Goal: Check status: Check status

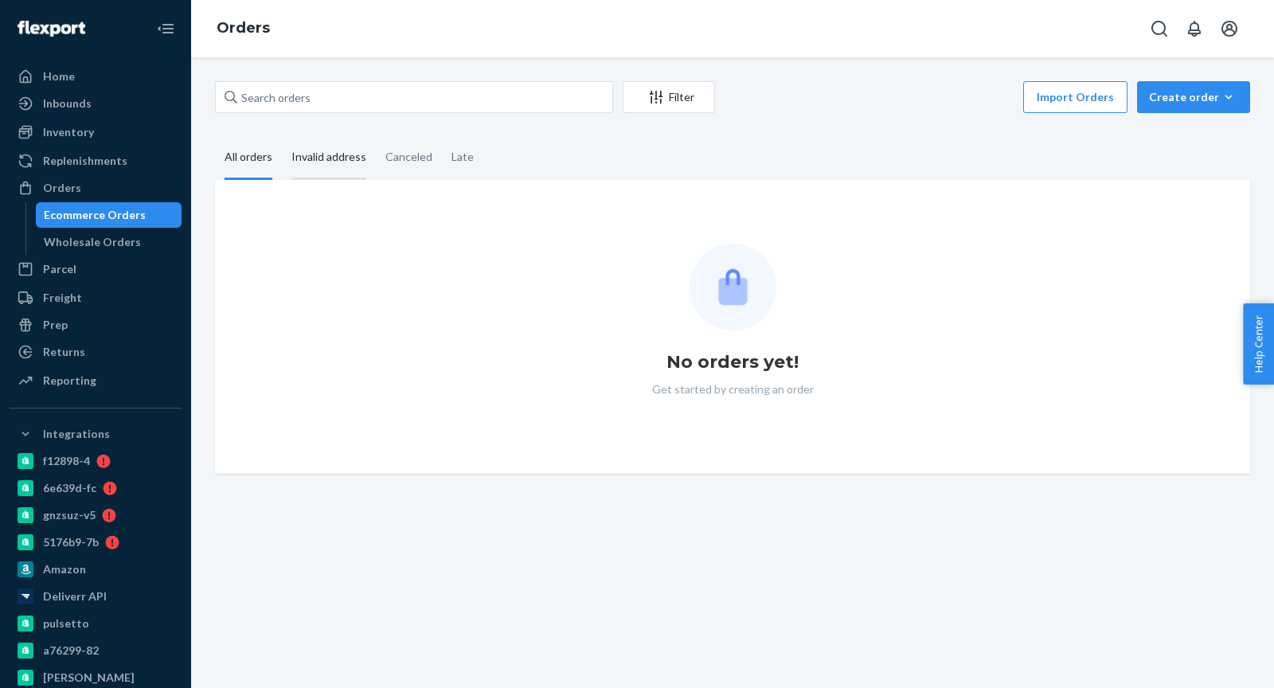
click at [331, 150] on div "Invalid address" at bounding box center [328, 158] width 75 height 44
click at [282, 136] on input "Invalid address" at bounding box center [282, 136] width 0 height 0
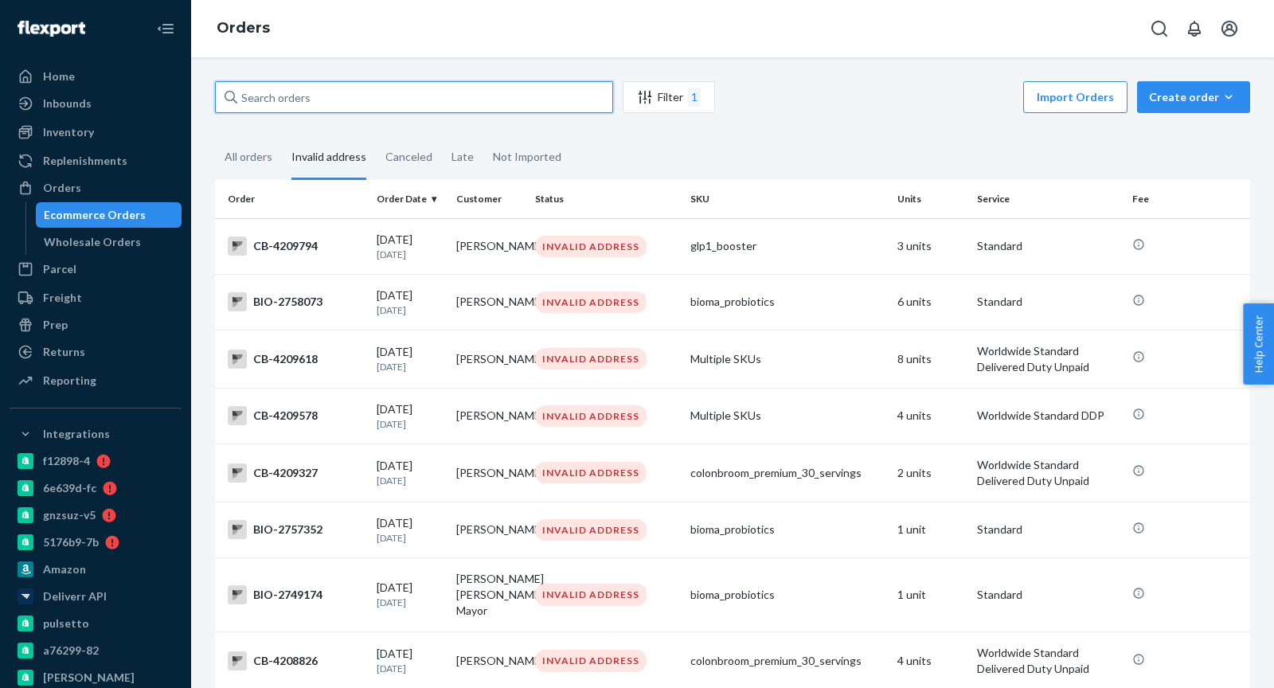
click at [271, 101] on input "text" at bounding box center [414, 97] width 398 height 32
paste input "4184372"
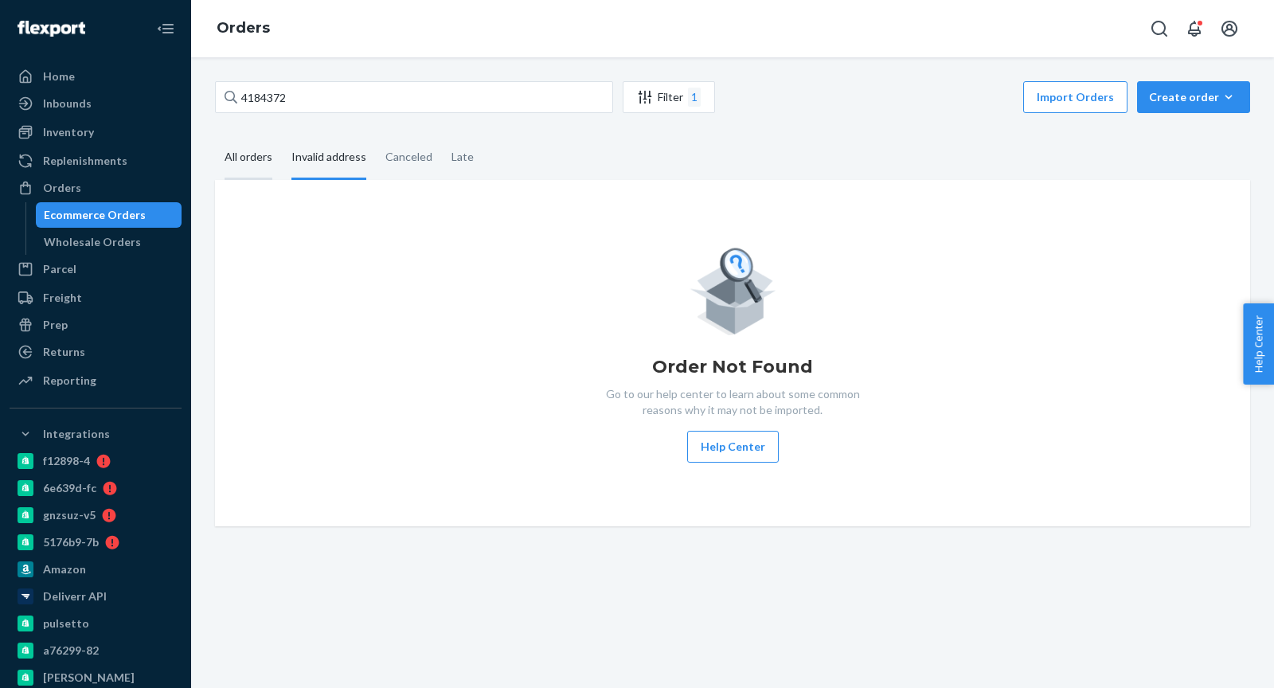
click at [244, 158] on div "All orders" at bounding box center [249, 158] width 48 height 44
click at [215, 136] on input "All orders" at bounding box center [215, 136] width 0 height 0
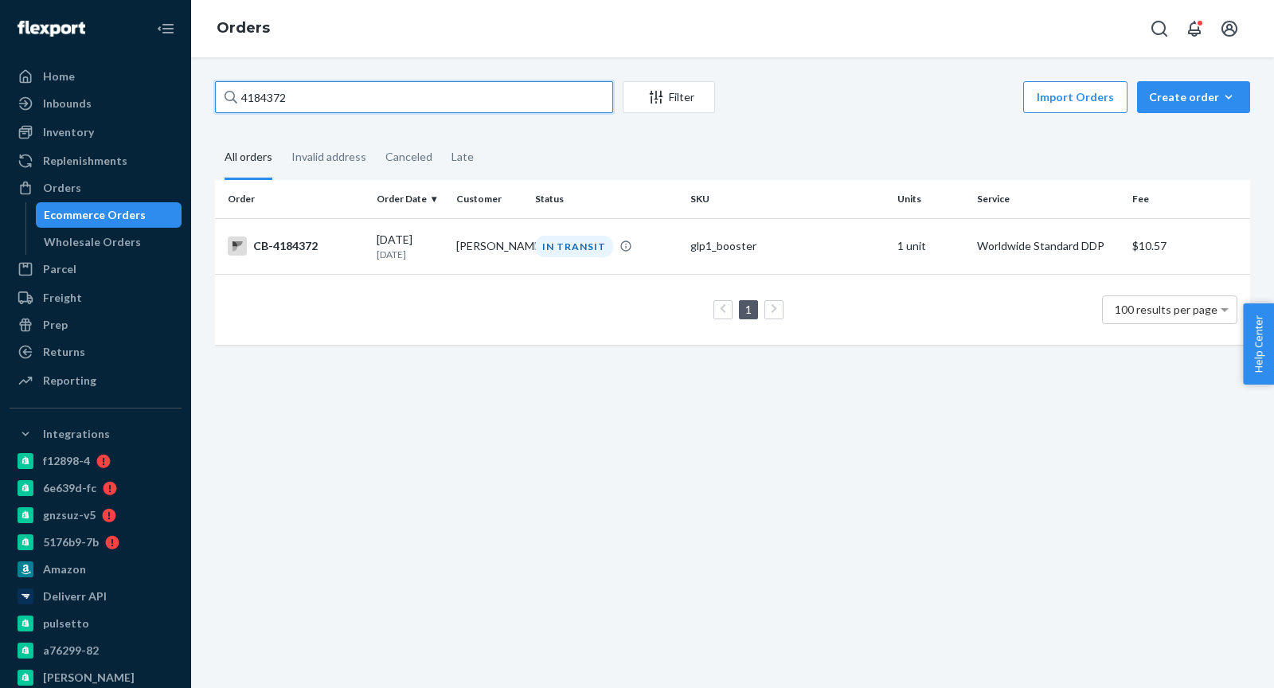
click at [239, 95] on input "4184372" at bounding box center [414, 97] width 398 height 32
type input "CB-4184372"
click at [343, 248] on div "CB-4184372" at bounding box center [296, 245] width 136 height 19
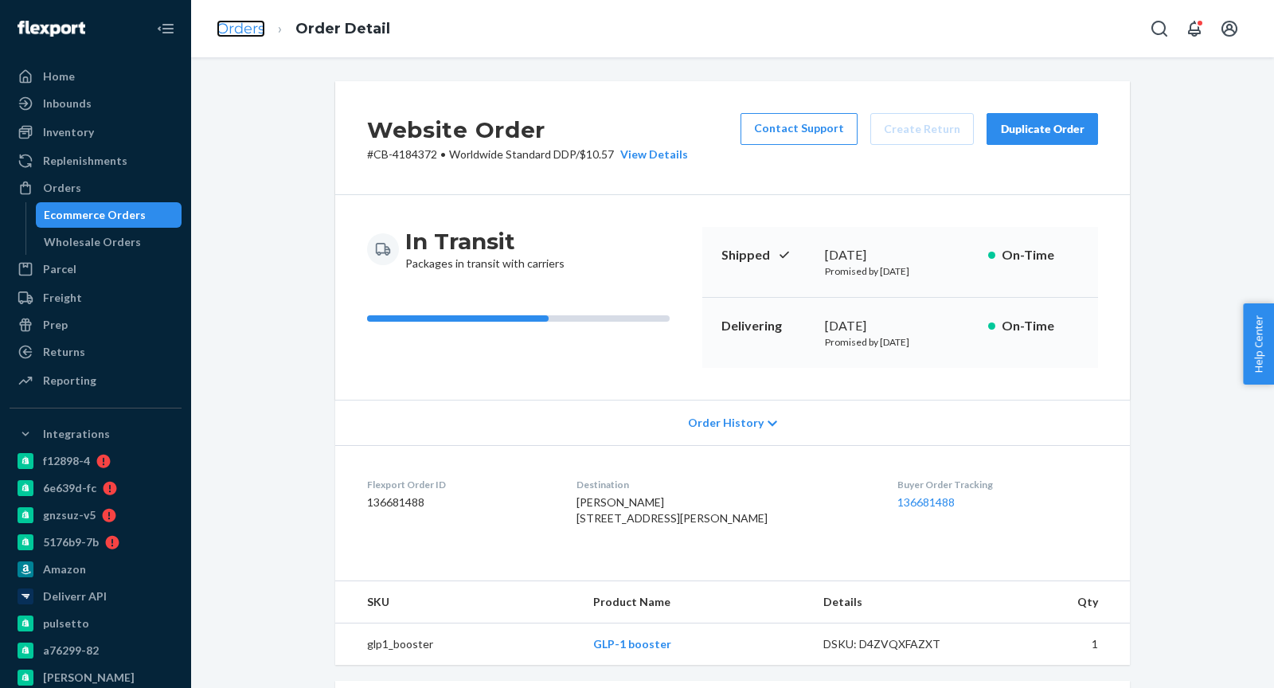
click at [232, 21] on link "Orders" at bounding box center [241, 29] width 49 height 18
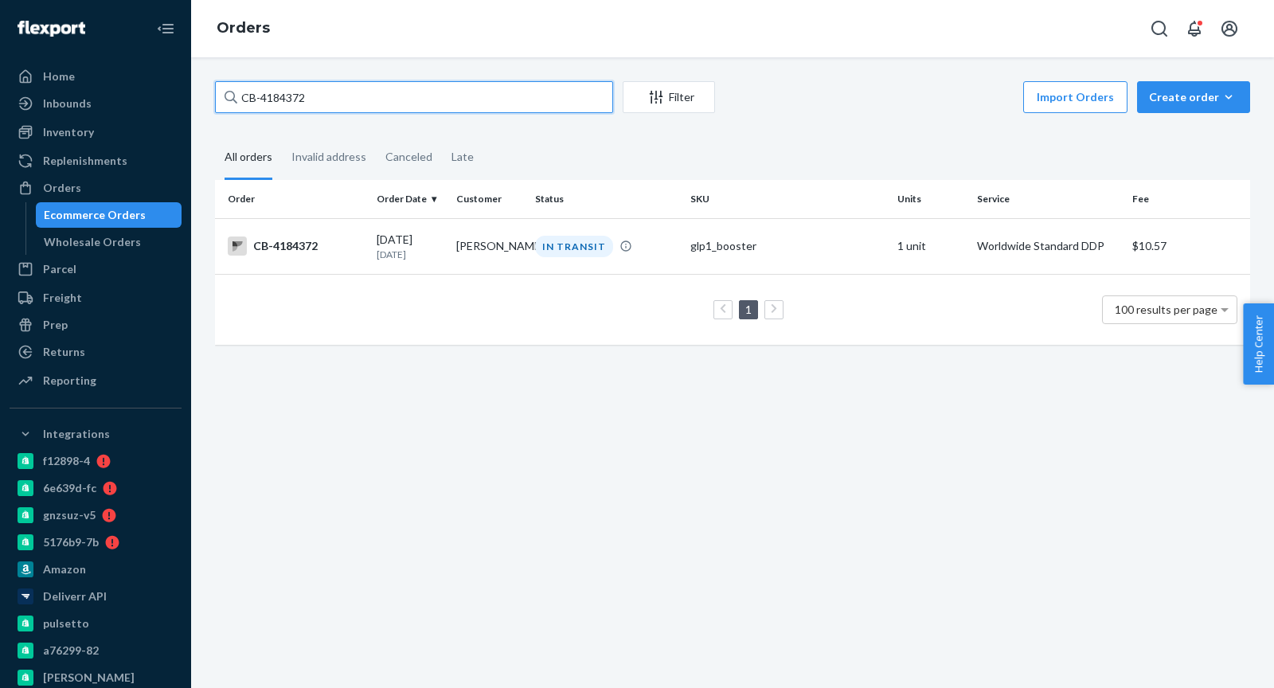
click at [277, 98] on input "CB-4184372" at bounding box center [414, 97] width 398 height 32
paste input "3889"
type input "CB-4183889"
click at [353, 254] on div "CB-4183889" at bounding box center [296, 245] width 136 height 19
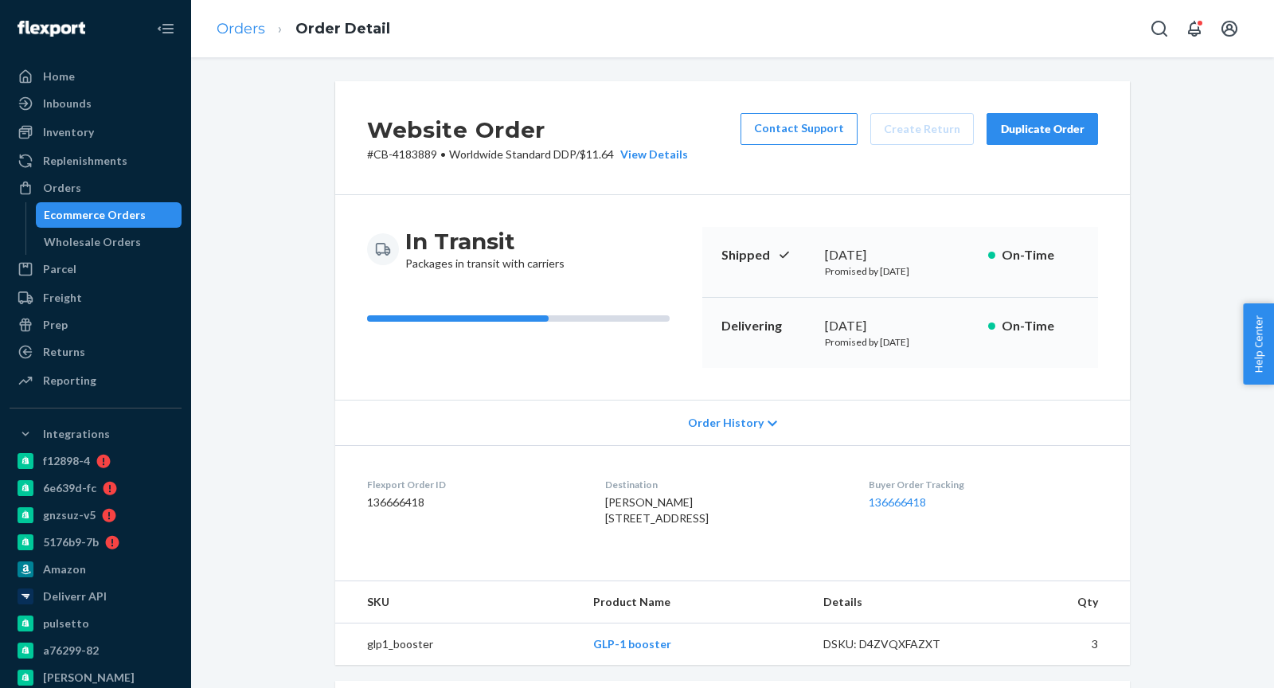
click at [244, 37] on li "Orders" at bounding box center [241, 29] width 49 height 21
click at [240, 23] on link "Orders" at bounding box center [241, 29] width 49 height 18
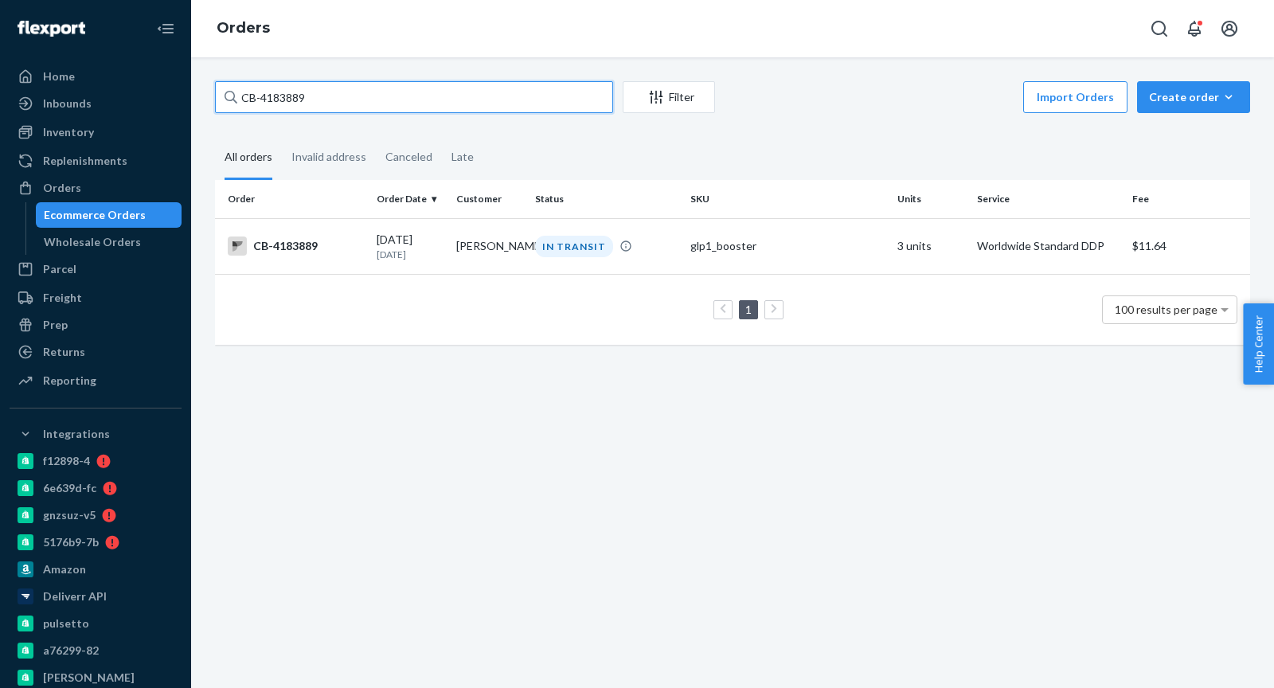
click at [283, 92] on input "CB-4183889" at bounding box center [414, 97] width 398 height 32
paste input "hristopher"
type input "[PERSON_NAME]"
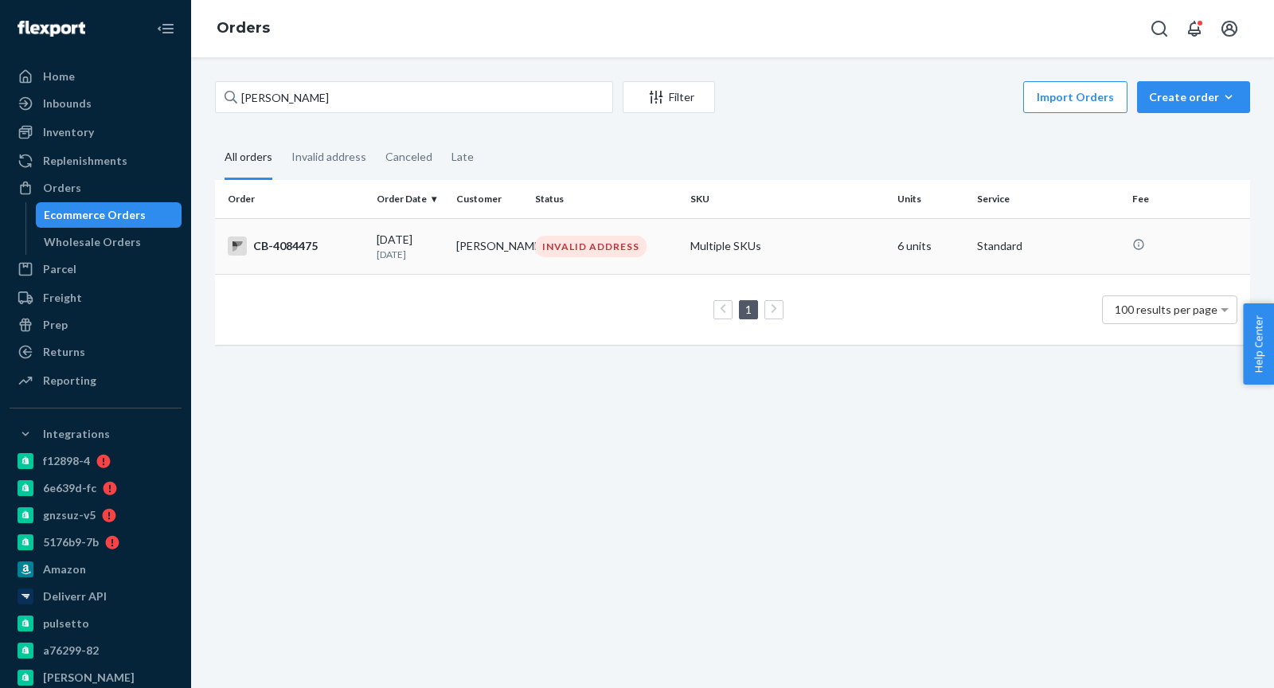
click at [404, 264] on td "[DATE] [DATE]" at bounding box center [410, 246] width 80 height 56
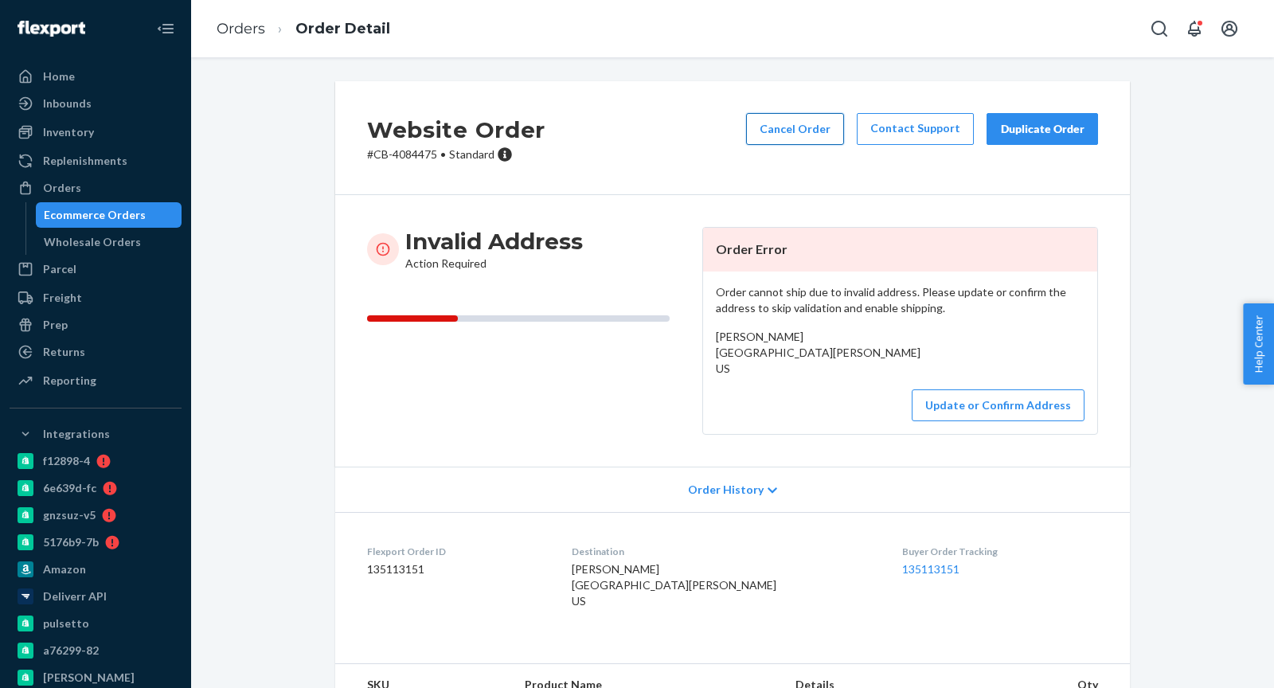
click at [781, 130] on button "Cancel Order" at bounding box center [795, 129] width 98 height 32
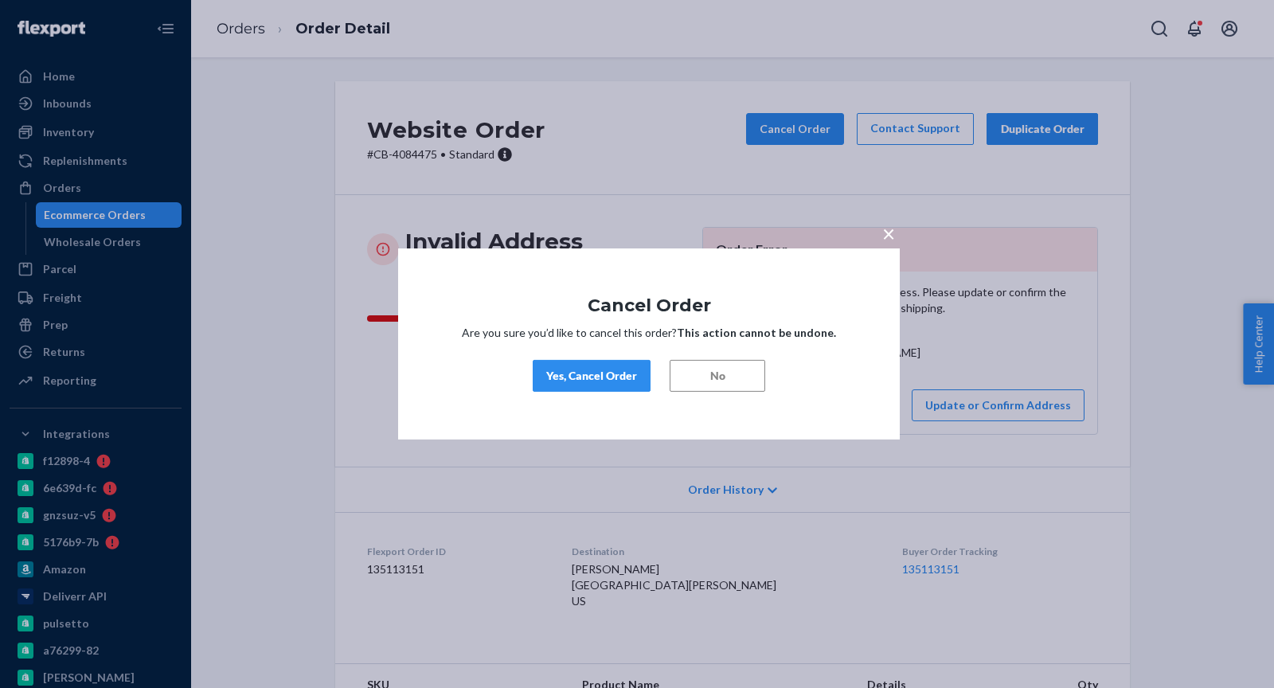
click at [591, 376] on div "Yes, Cancel Order" at bounding box center [591, 376] width 91 height 16
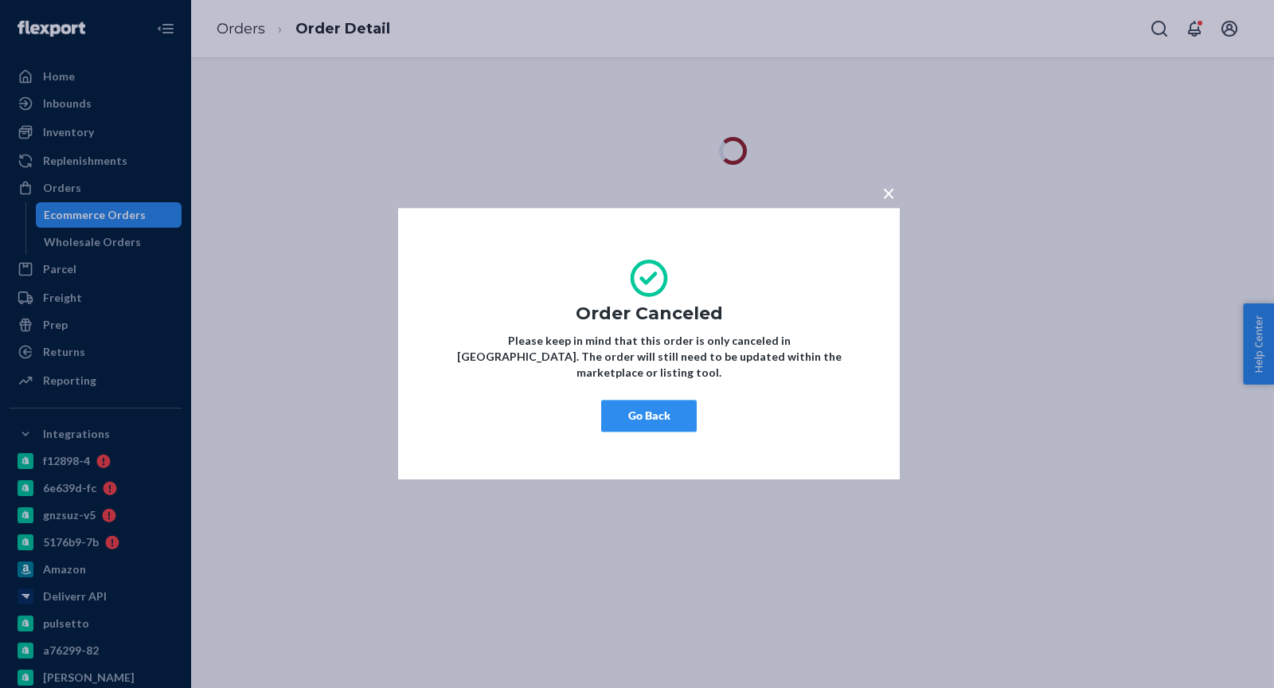
click at [593, 128] on div "× Order Canceled Please keep in mind that this order is only canceled in [GEOGR…" at bounding box center [637, 344] width 1274 height 688
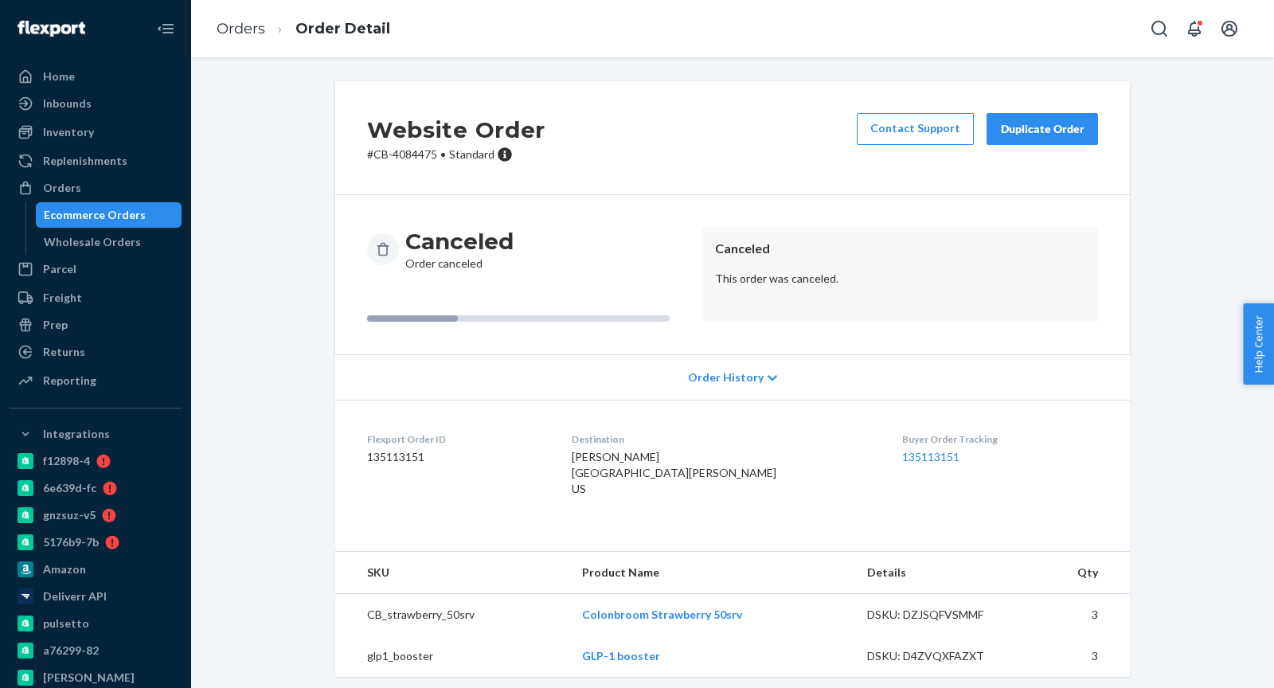
scroll to position [21, 0]
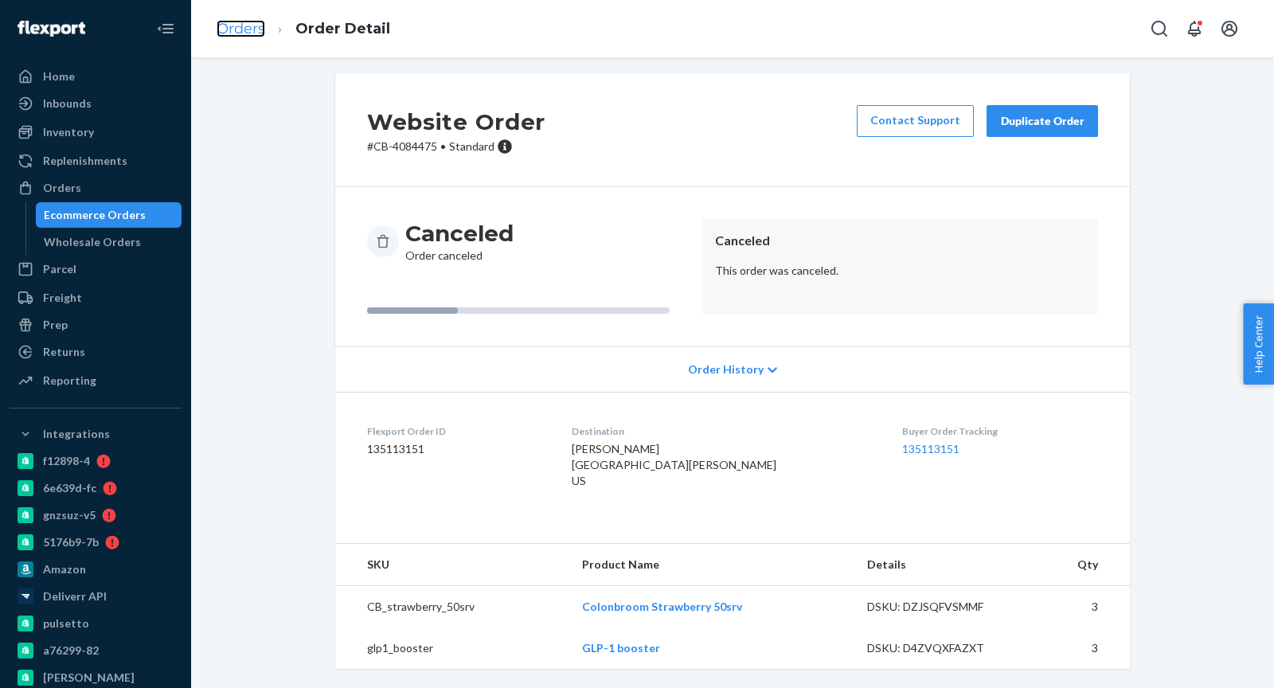
click at [244, 29] on link "Orders" at bounding box center [241, 29] width 49 height 18
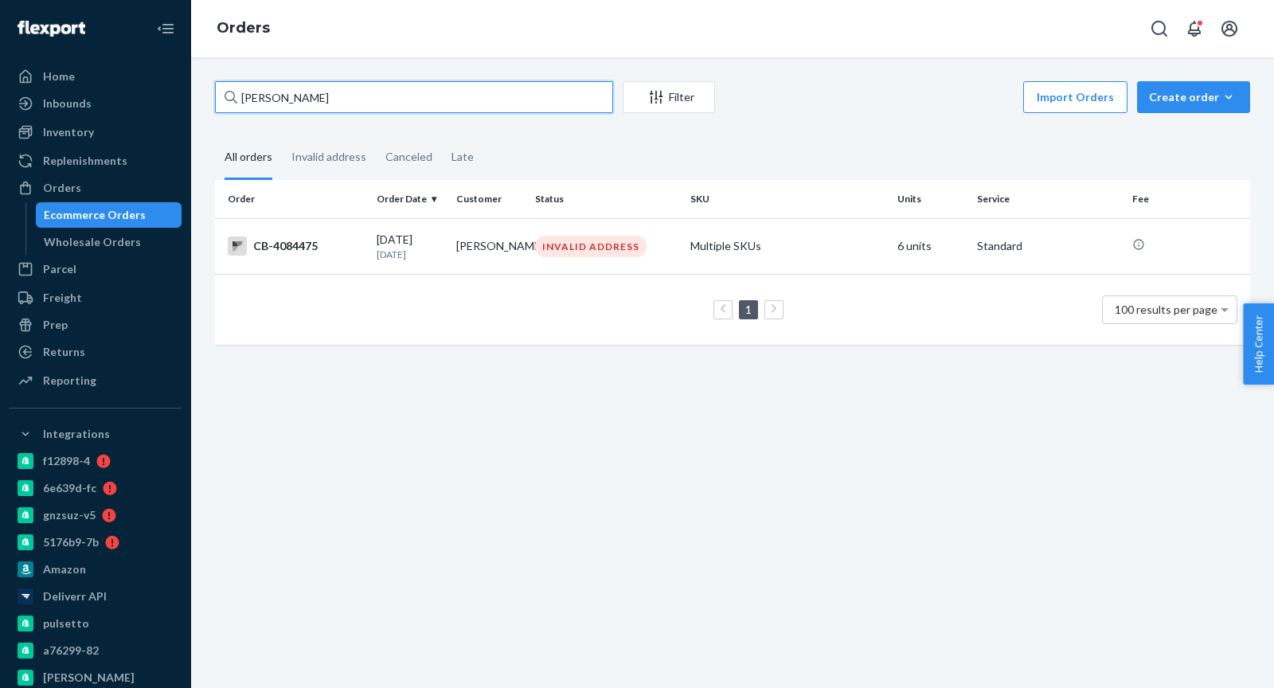
click at [314, 96] on input "[PERSON_NAME]" at bounding box center [414, 97] width 398 height 32
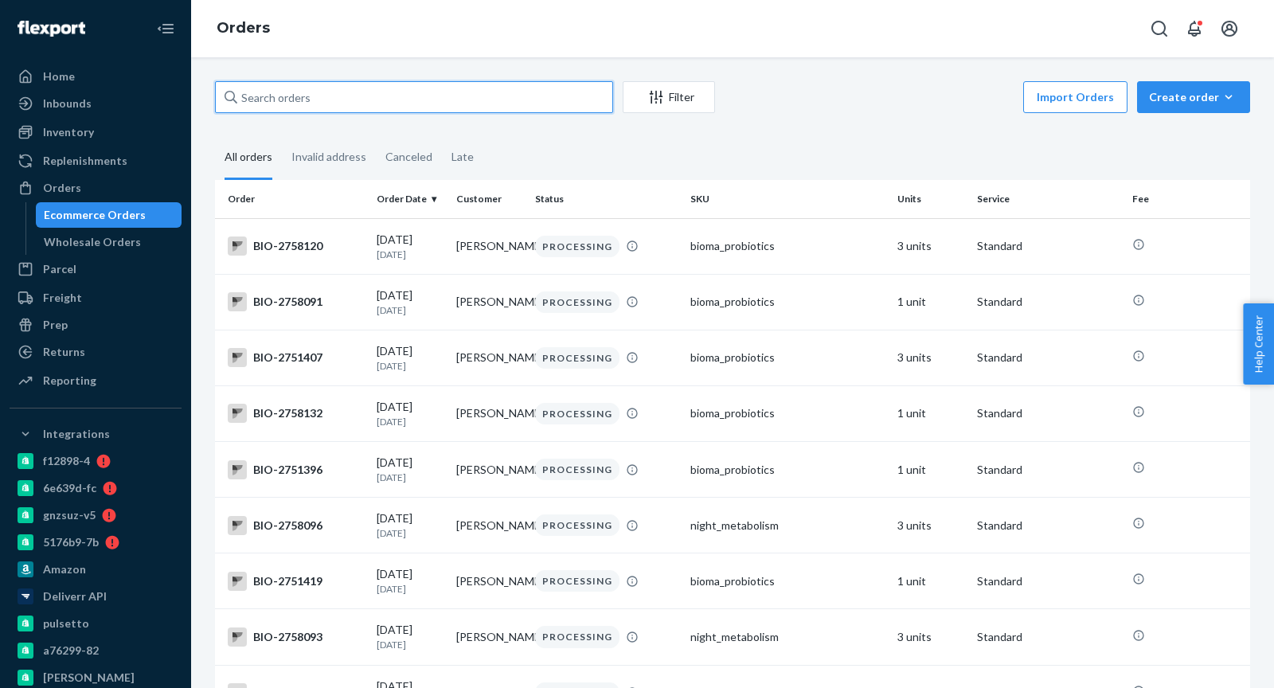
type input "B"
paste input "4079274"
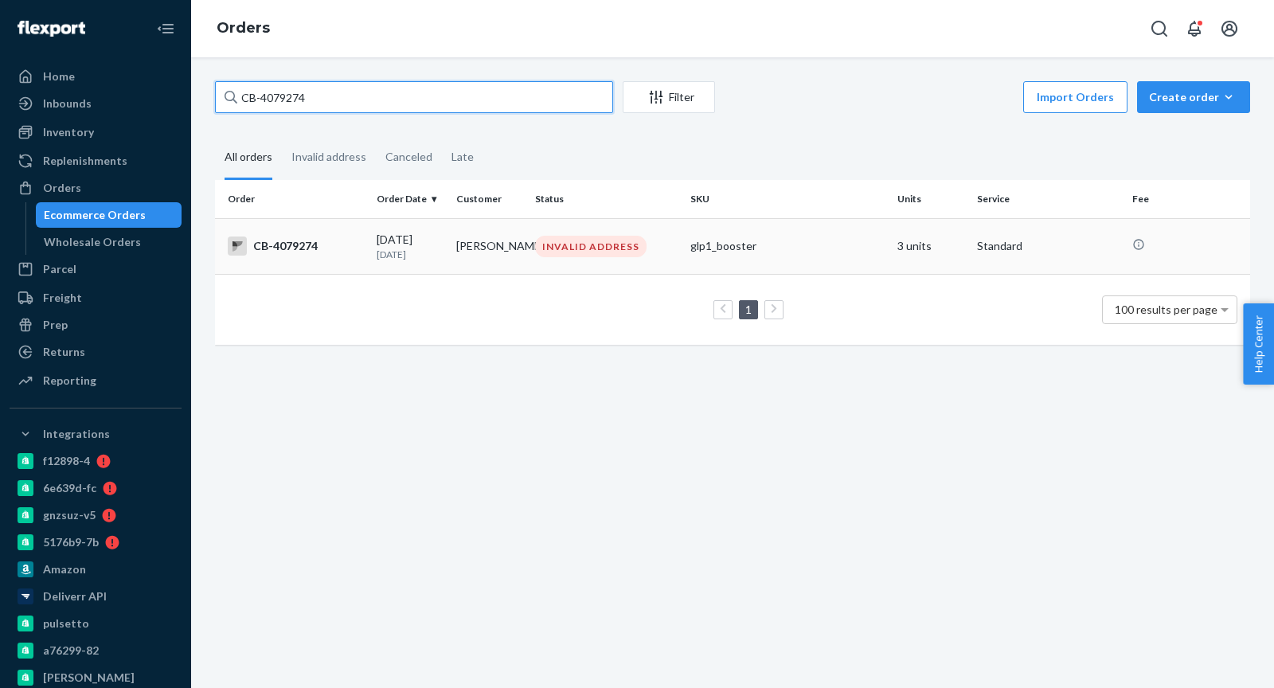
type input "CB-4079274"
click at [314, 240] on div "CB-4079274" at bounding box center [296, 245] width 136 height 19
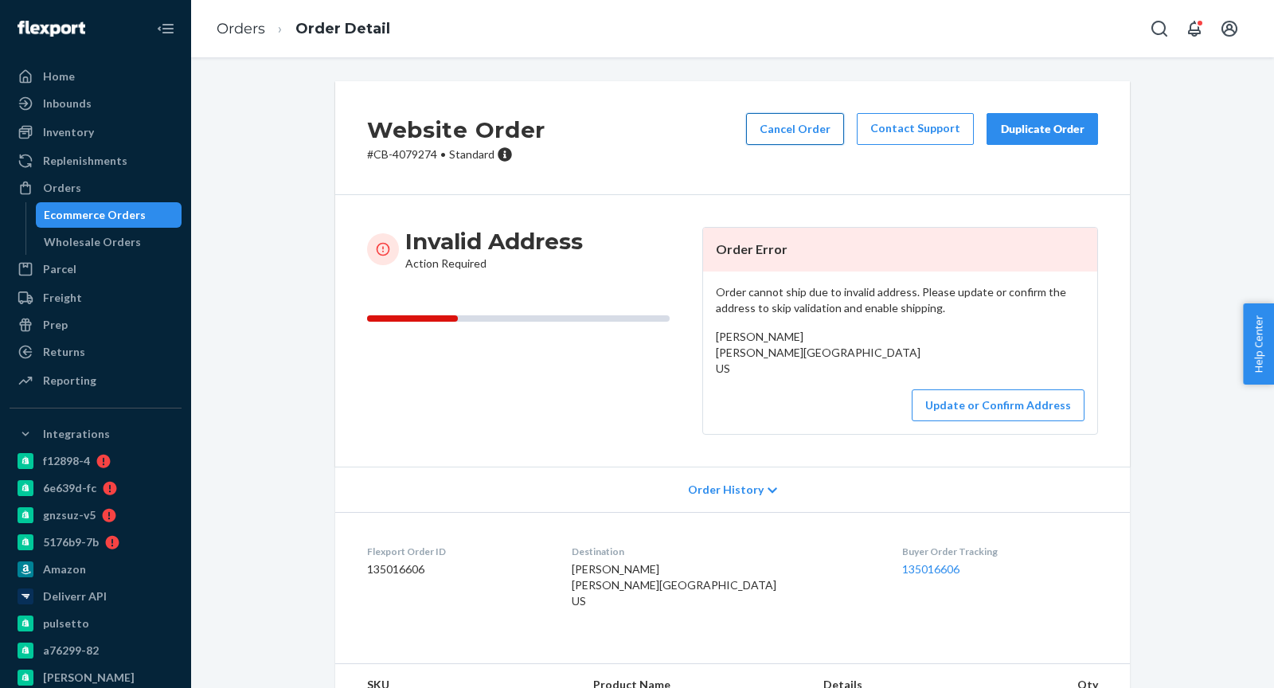
click at [818, 132] on button "Cancel Order" at bounding box center [795, 129] width 98 height 32
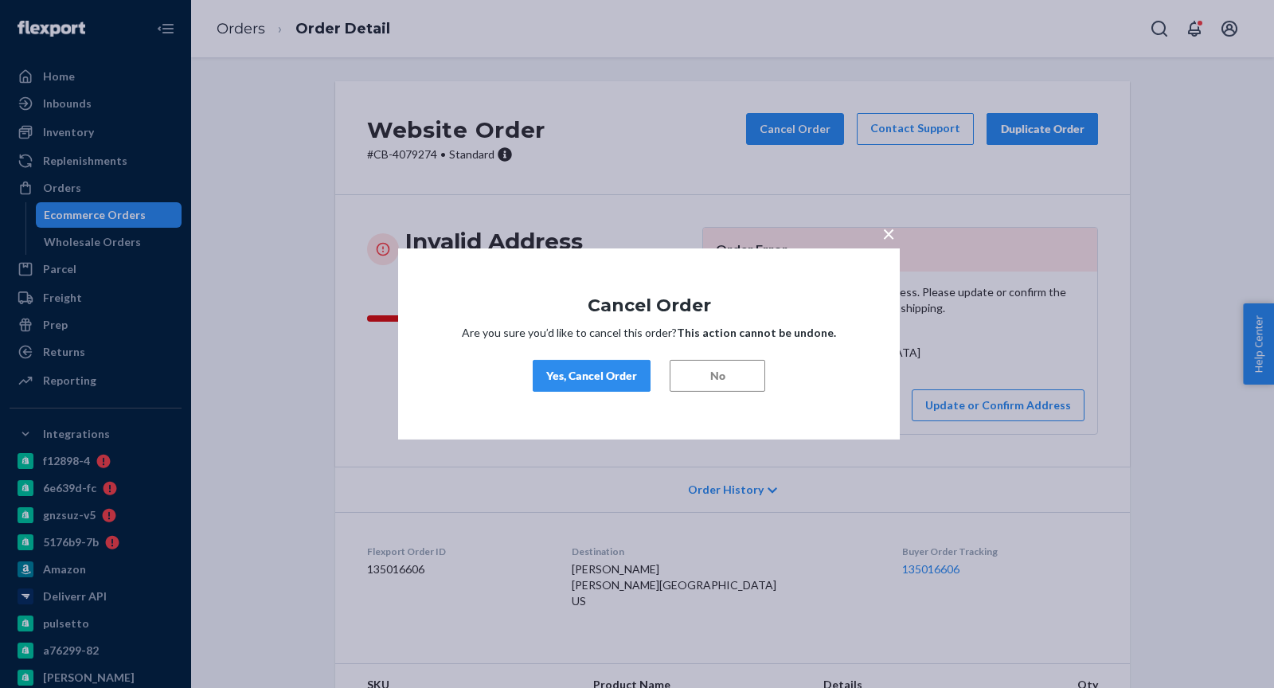
click at [592, 377] on div "Yes, Cancel Order" at bounding box center [591, 376] width 91 height 16
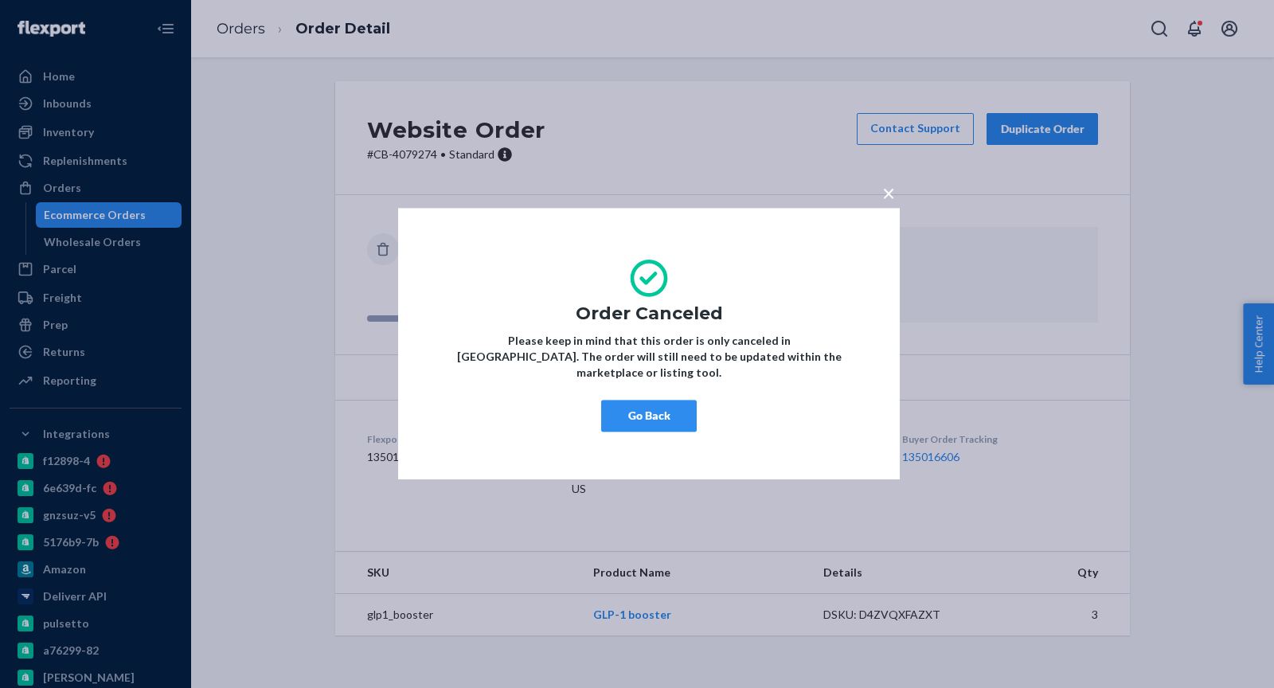
click at [642, 409] on button "Go Back" at bounding box center [649, 416] width 96 height 32
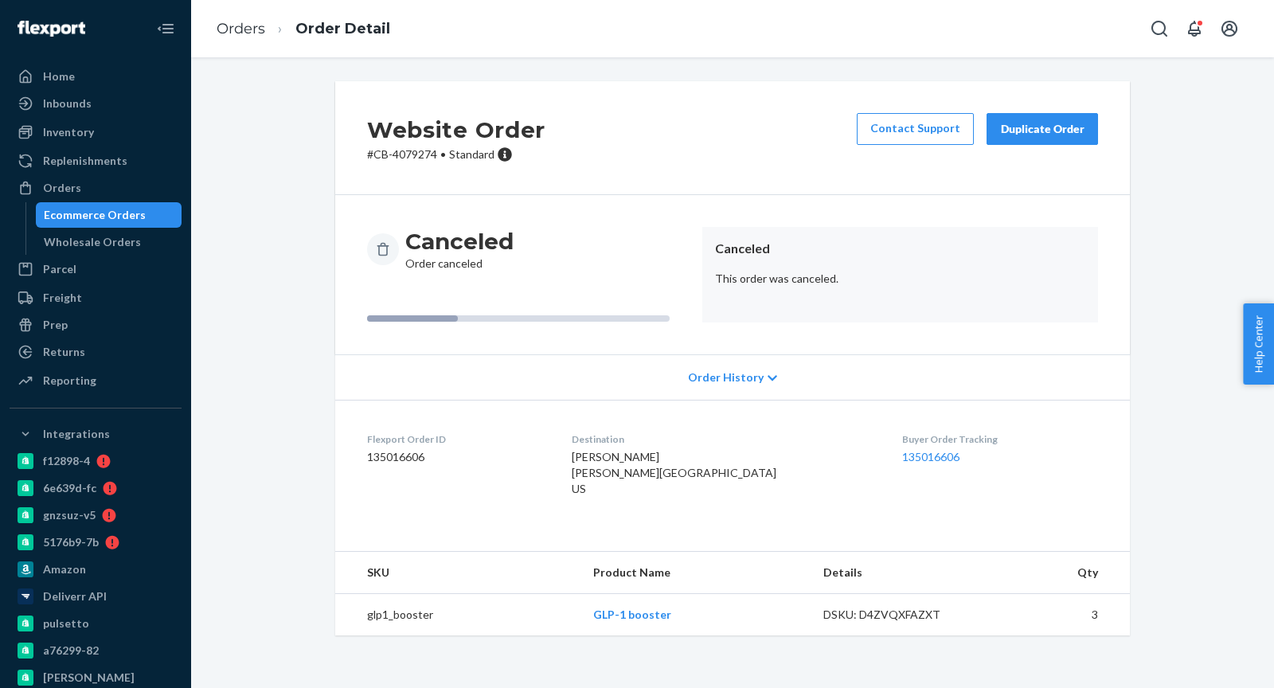
click at [230, 17] on ol "Orders Order Detail" at bounding box center [303, 29] width 199 height 47
click at [234, 21] on link "Orders" at bounding box center [241, 29] width 49 height 18
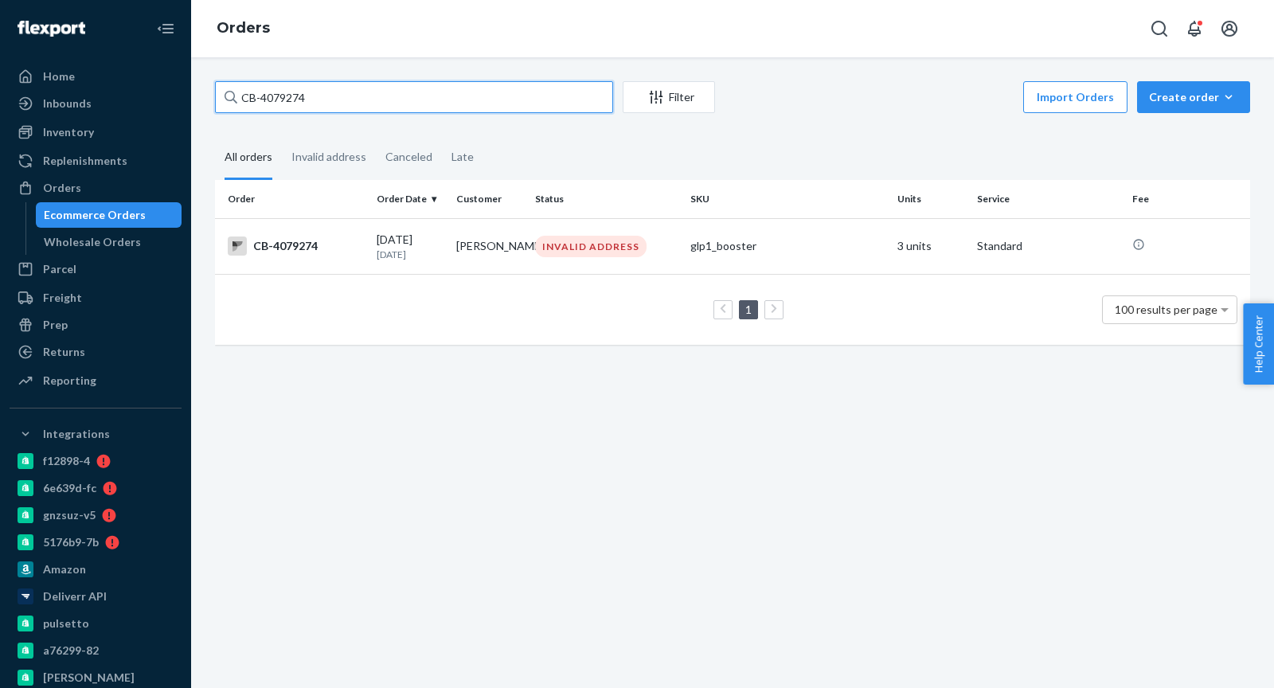
click at [319, 105] on input "CB-4079274" at bounding box center [414, 97] width 398 height 32
click at [318, 104] on input "CB-4079274" at bounding box center [414, 97] width 398 height 32
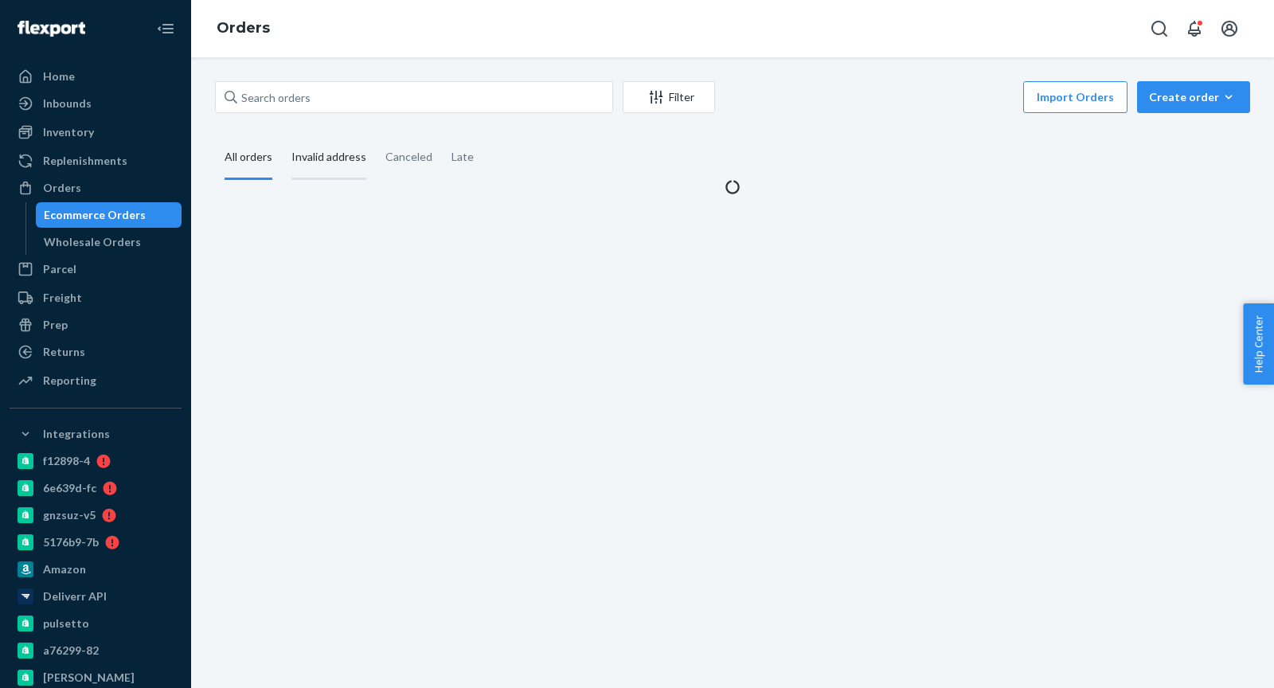
click at [346, 159] on div "Invalid address" at bounding box center [328, 158] width 75 height 44
click at [282, 136] on input "Invalid address" at bounding box center [282, 136] width 0 height 0
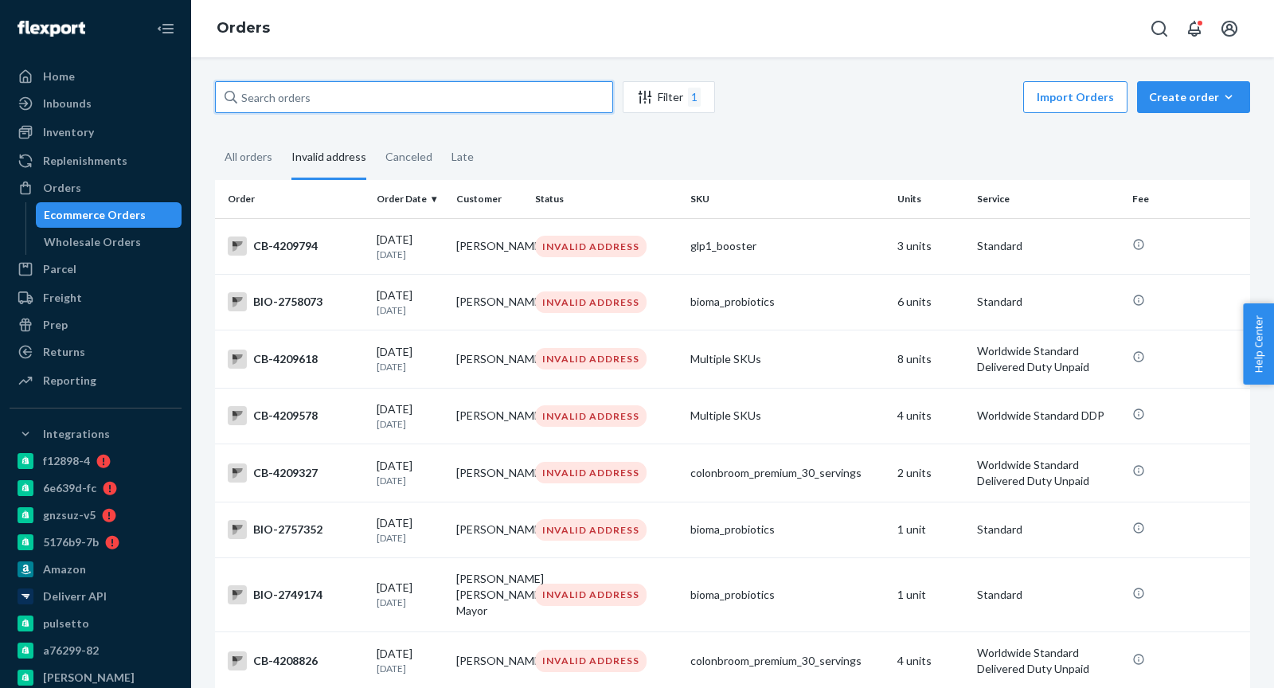
click at [320, 95] on input "text" at bounding box center [414, 97] width 398 height 32
paste input "[PERSON_NAME]"
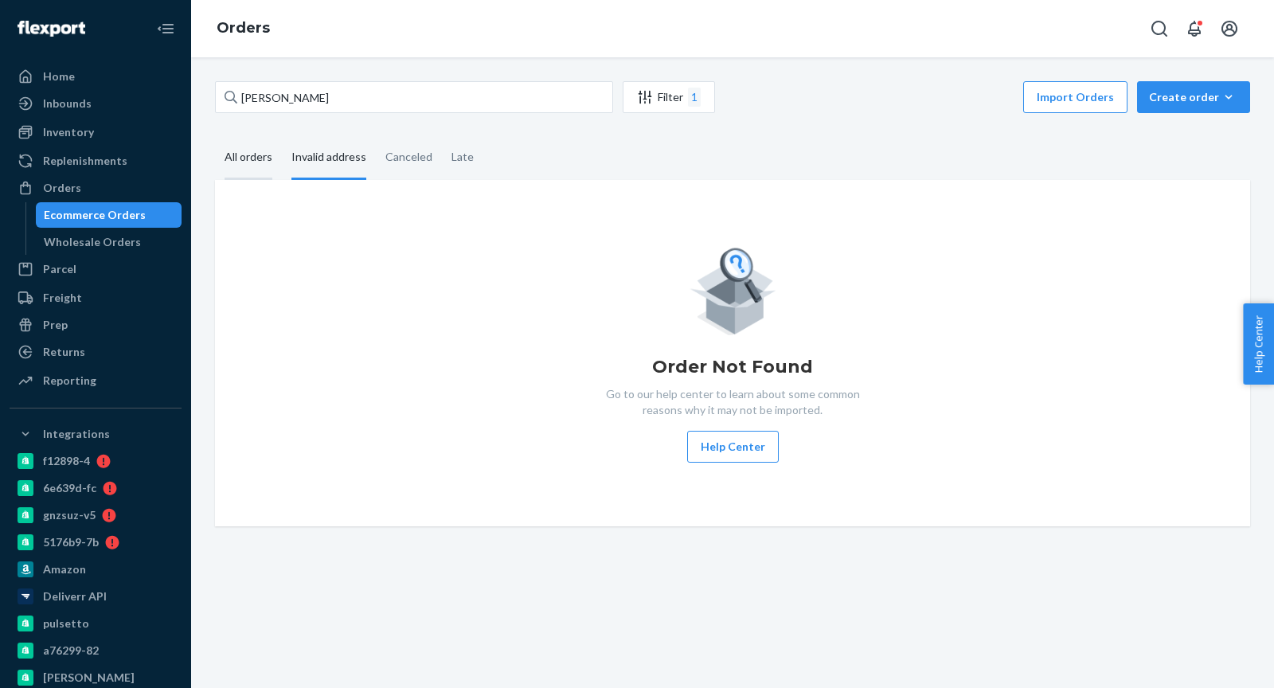
click at [252, 164] on div "All orders" at bounding box center [249, 158] width 48 height 44
click at [215, 136] on input "All orders" at bounding box center [215, 136] width 0 height 0
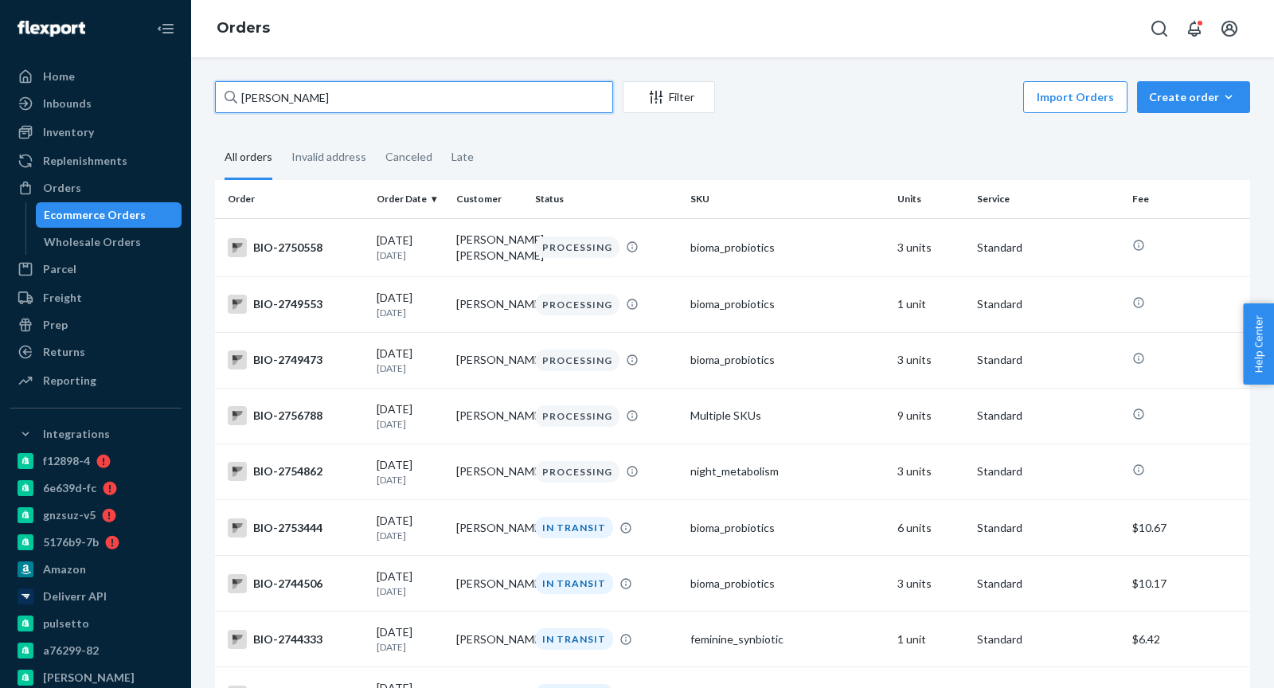
click at [308, 100] on input "[PERSON_NAME]" at bounding box center [414, 97] width 398 height 32
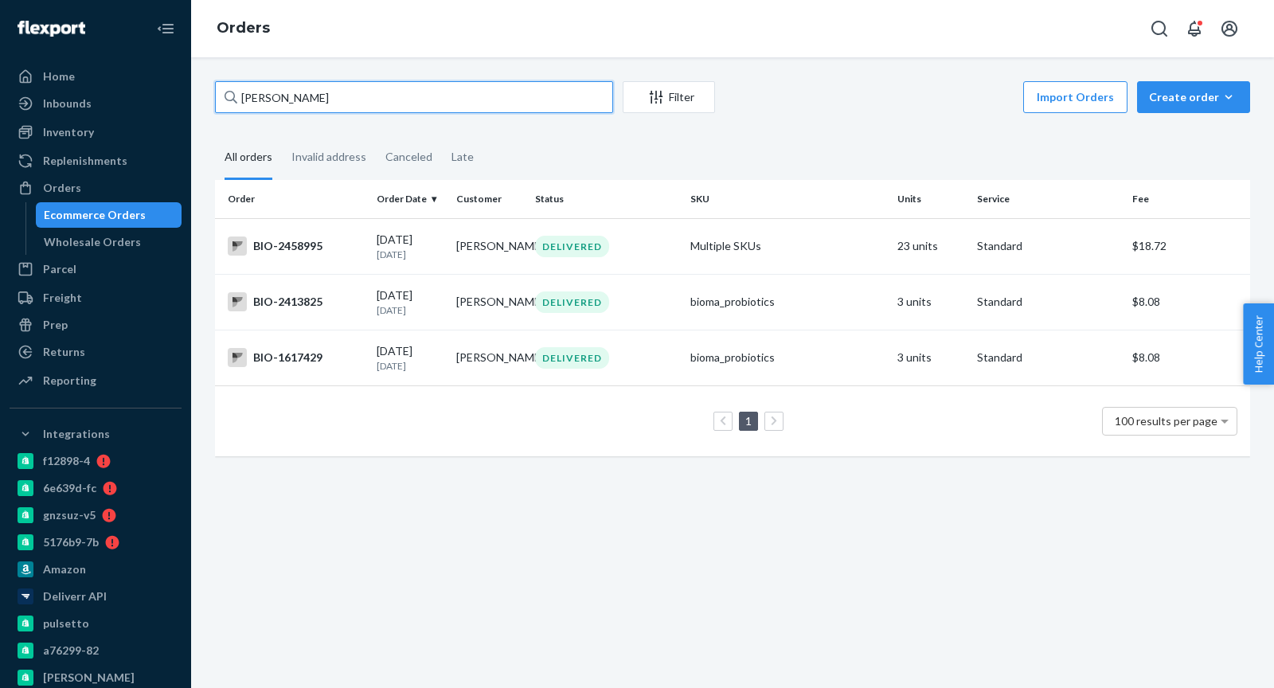
type input "[PERSON_NAME]"
click at [303, 306] on div "BIO-2413825" at bounding box center [296, 301] width 136 height 19
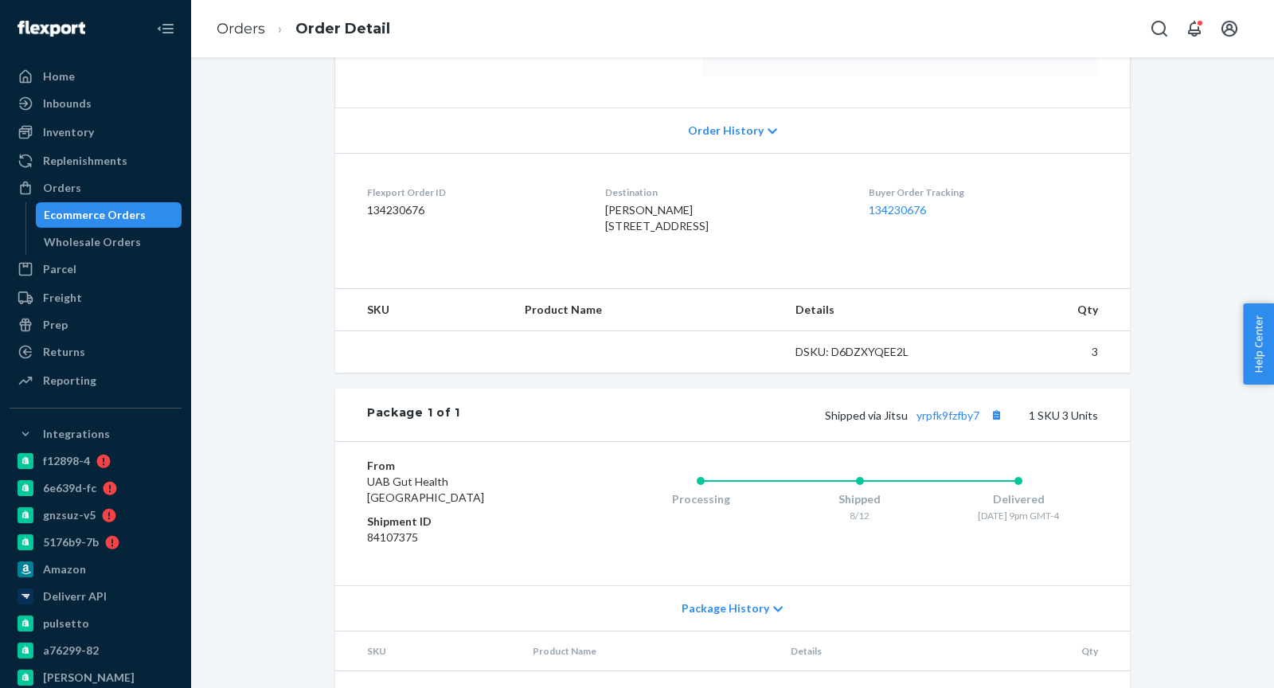
scroll to position [396, 0]
